Goal: Task Accomplishment & Management: Manage account settings

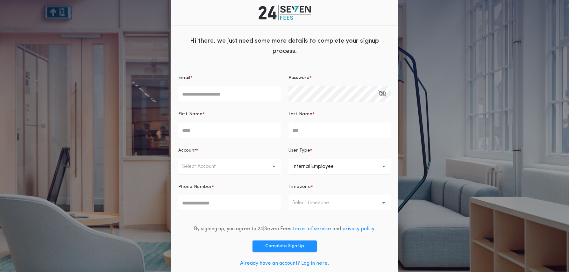
drag, startPoint x: 232, startPoint y: 96, endPoint x: 236, endPoint y: 96, distance: 4.2
click at [231, 96] on input "Email *" at bounding box center [229, 93] width 103 height 15
type input "**********"
click at [249, 95] on input "Email *" at bounding box center [229, 93] width 103 height 15
type input "**********"
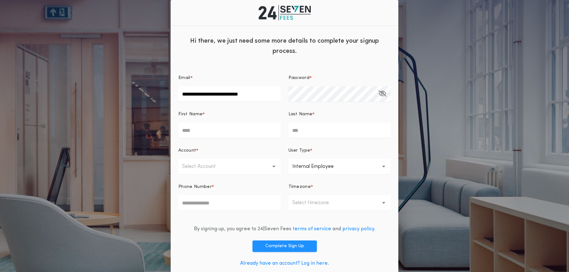
click at [231, 132] on input "First Name *" at bounding box center [229, 130] width 103 height 15
type input "****"
type input "*******"
click at [199, 166] on p "Select Account" at bounding box center [204, 166] width 44 height 8
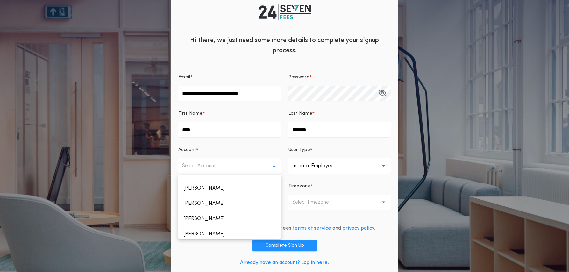
scroll to position [0, 0]
click at [204, 182] on p "Jackie Jarquin" at bounding box center [229, 182] width 103 height 15
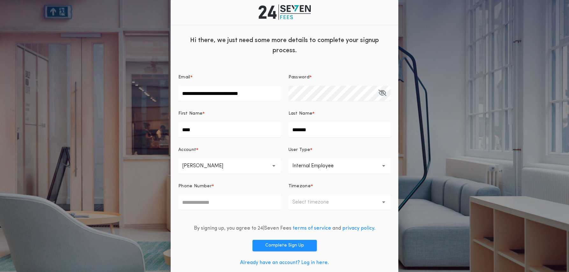
click at [256, 203] on input "Phone Number *" at bounding box center [229, 202] width 103 height 15
type input "*"
type input "**********"
click at [302, 196] on button "Select timezone" at bounding box center [340, 202] width 103 height 15
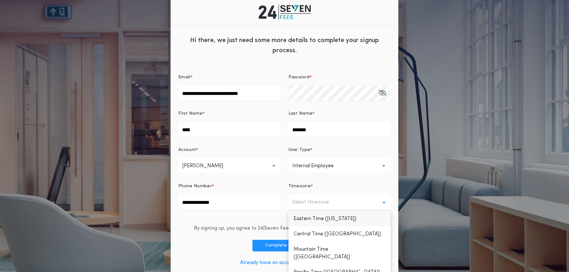
click at [320, 219] on p "Eastern Time (New York)" at bounding box center [340, 218] width 103 height 15
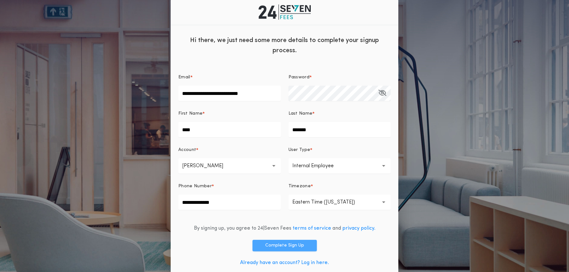
click at [291, 243] on button "Complete Sign Up" at bounding box center [285, 245] width 64 height 11
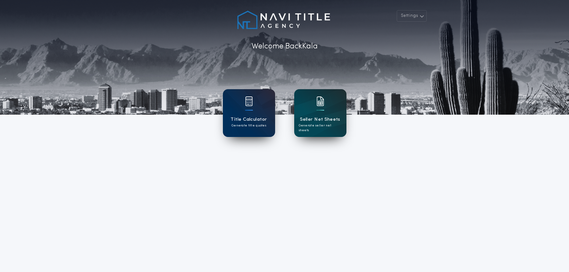
drag, startPoint x: 385, startPoint y: 170, endPoint x: 389, endPoint y: 166, distance: 5.4
click at [385, 170] on div "Settings Welcome Back Kala Title Calculator Generate title quotes Seller Net Sh…" at bounding box center [284, 166] width 569 height 333
click at [409, 17] on button "Settings" at bounding box center [412, 15] width 30 height 11
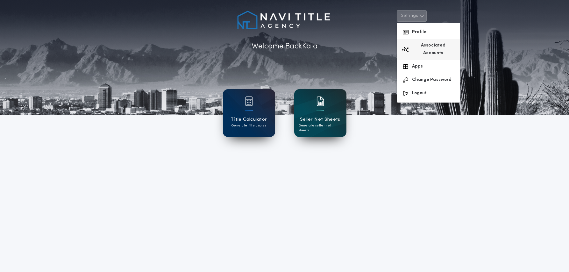
click at [416, 42] on button "Associated Accounts" at bounding box center [428, 49] width 63 height 21
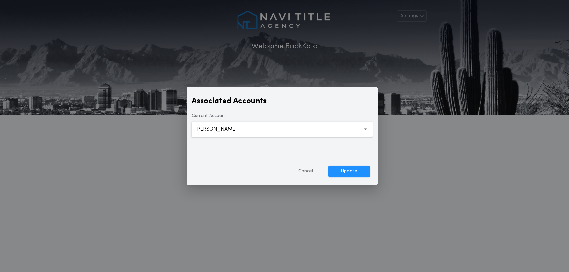
click at [309, 170] on button "Cancel" at bounding box center [306, 171] width 40 height 11
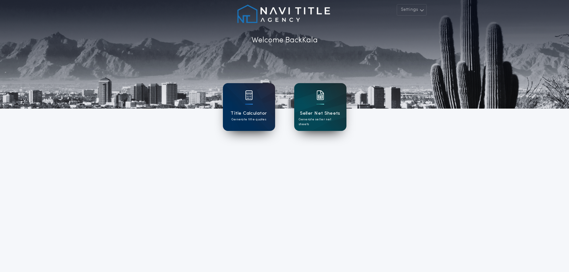
scroll to position [6, 0]
click at [405, 9] on button "Settings" at bounding box center [412, 9] width 30 height 11
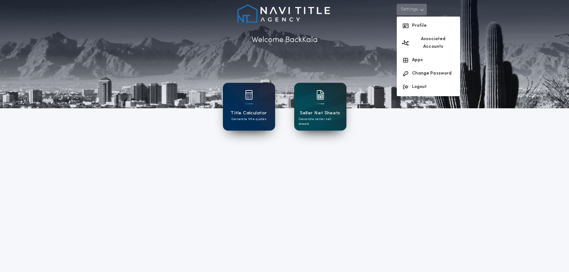
scroll to position [7, 0]
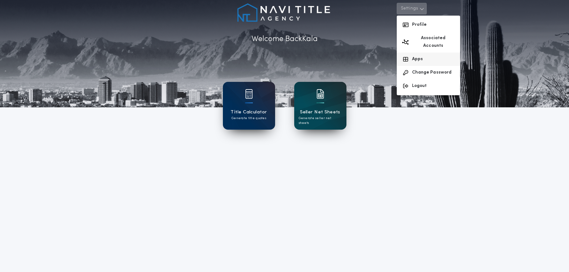
click at [417, 53] on button "Apps" at bounding box center [428, 59] width 63 height 13
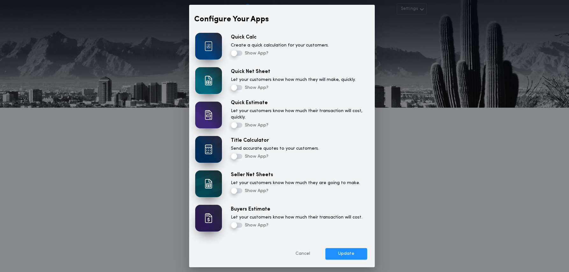
click at [235, 47] on label "Create a quick calculation for your customers." at bounding box center [280, 45] width 98 height 6
drag, startPoint x: 348, startPoint y: 253, endPoint x: 395, endPoint y: 250, distance: 46.6
click at [348, 253] on button "Update" at bounding box center [347, 253] width 42 height 11
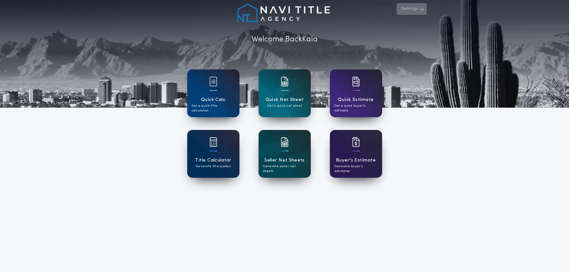
click at [424, 10] on icon "button" at bounding box center [422, 9] width 5 height 8
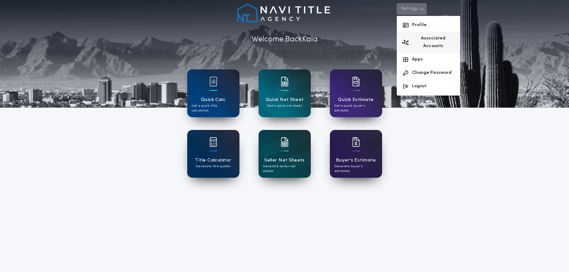
click at [422, 40] on button "Associated Accounts" at bounding box center [428, 42] width 63 height 21
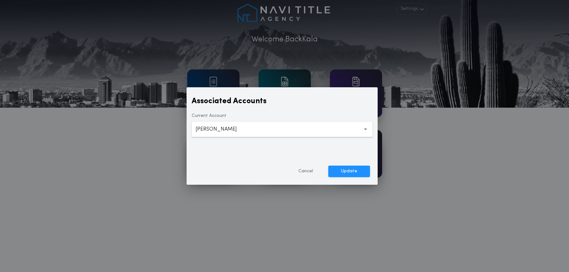
click at [366, 132] on button "**********" at bounding box center [282, 129] width 181 height 15
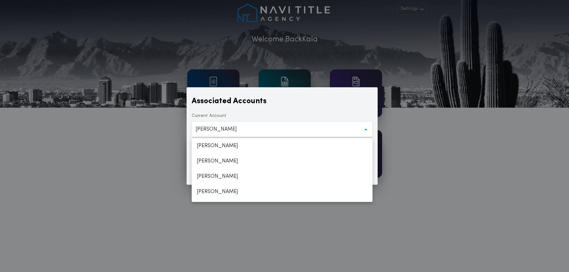
click at [366, 131] on icon "button" at bounding box center [366, 129] width 4 height 15
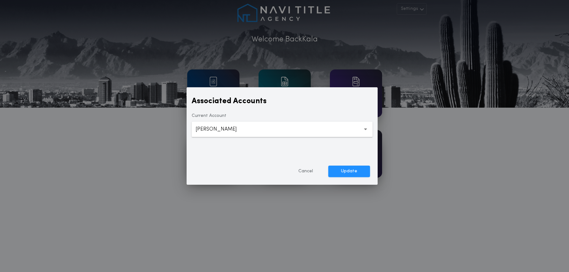
click at [308, 171] on button "Cancel" at bounding box center [306, 171] width 40 height 11
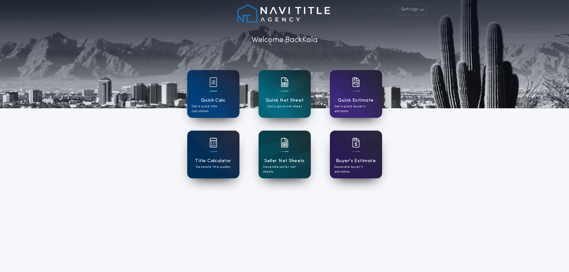
scroll to position [5, 0]
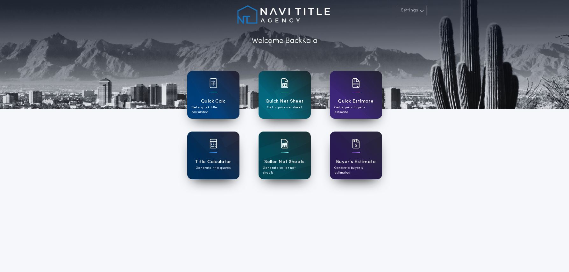
click at [325, 235] on div "Settings Welcome Back Kala Quick Calc Get a quick title calculation Quick Net S…" at bounding box center [284, 161] width 569 height 333
click at [414, 12] on button "Settings" at bounding box center [412, 10] width 30 height 11
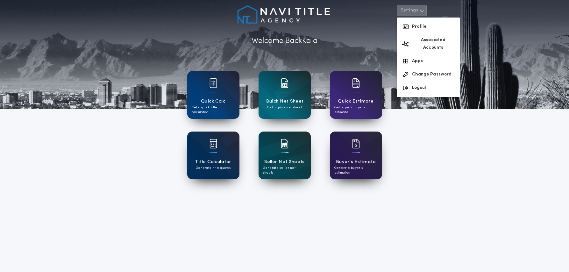
click at [414, 12] on button "Settings" at bounding box center [412, 10] width 30 height 11
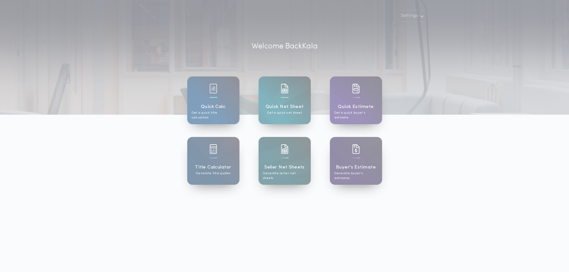
scroll to position [5, 0]
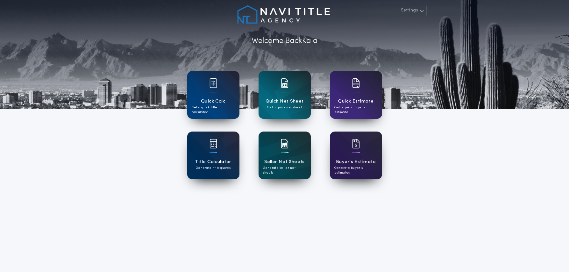
click at [343, 231] on div "Settings Welcome Back Kala Quick Calc Get a quick title calculation Quick Net S…" at bounding box center [284, 161] width 569 height 333
